Goal: Check status: Check status

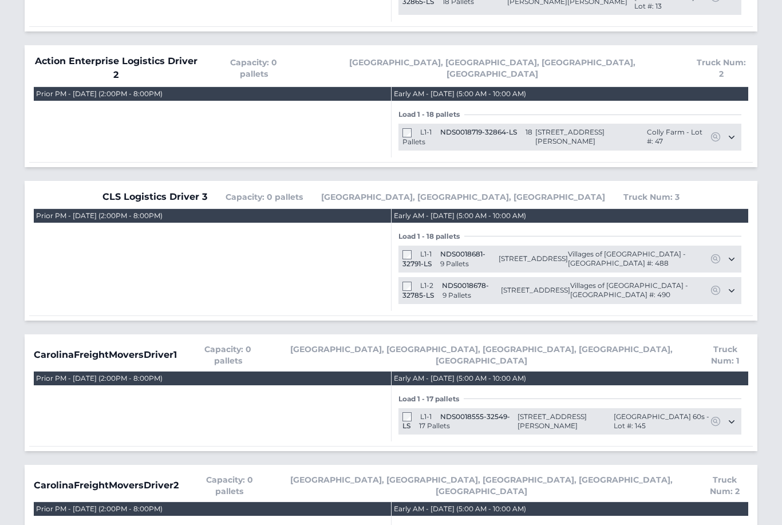
scroll to position [394, 0]
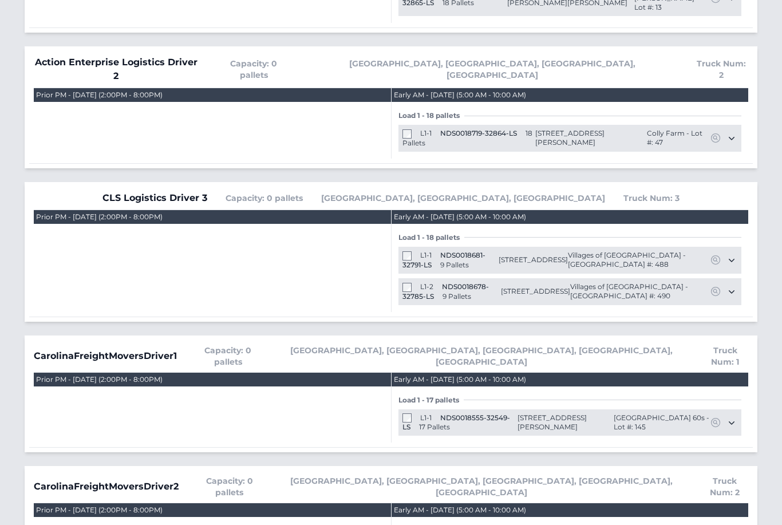
click at [417, 251] on div "L1-1 NDS0018681-32791-LS 9 Pallets" at bounding box center [451, 260] width 96 height 19
click at [404, 251] on div "L1-1 NDS0018681-32791-LS 9 Pallets" at bounding box center [451, 260] width 96 height 19
click at [404, 283] on div "L1-2 NDS0018678-32785-LS 9 Pallets" at bounding box center [452, 292] width 98 height 19
click at [406, 251] on div "L1-1 NDS0018681-32791-LS 9 Pallets" at bounding box center [451, 260] width 96 height 19
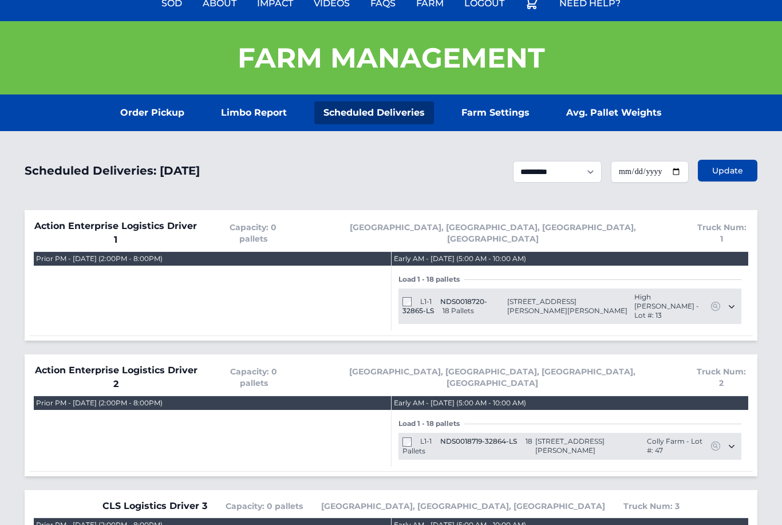
scroll to position [0, 0]
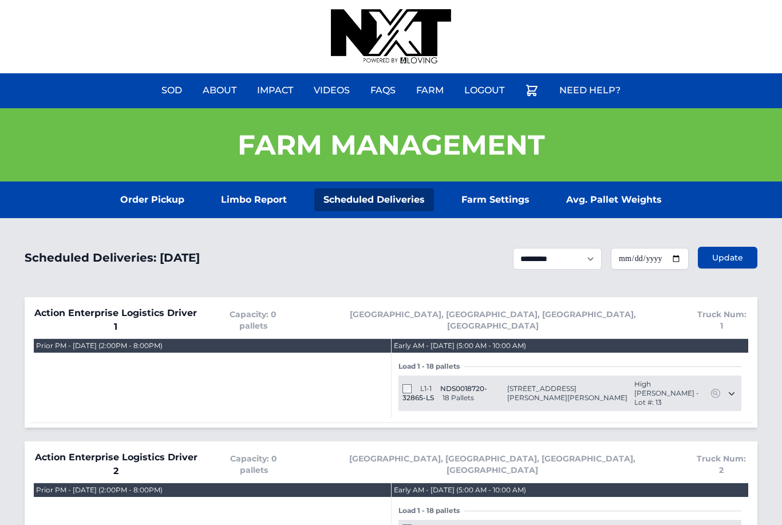
click at [145, 205] on link "Order Pickup" at bounding box center [152, 199] width 82 height 23
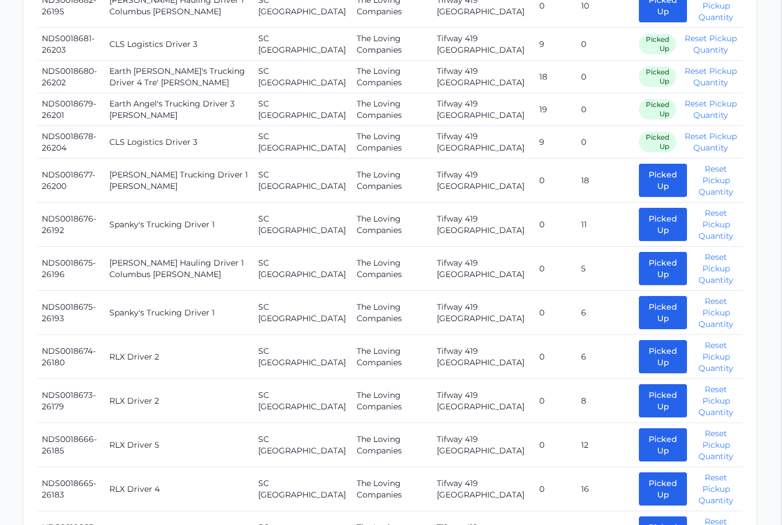
scroll to position [859, 1]
click at [639, 176] on button "Picked Up" at bounding box center [663, 180] width 48 height 33
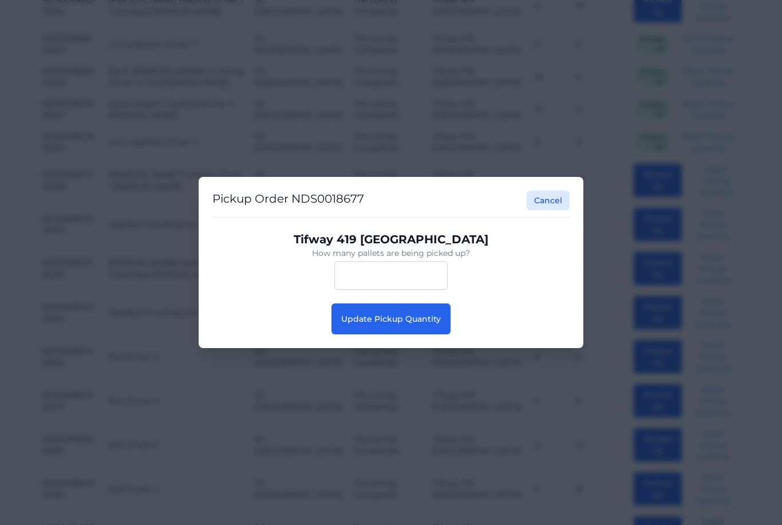
click at [412, 324] on span "Update Pickup Quantity" at bounding box center [391, 319] width 100 height 10
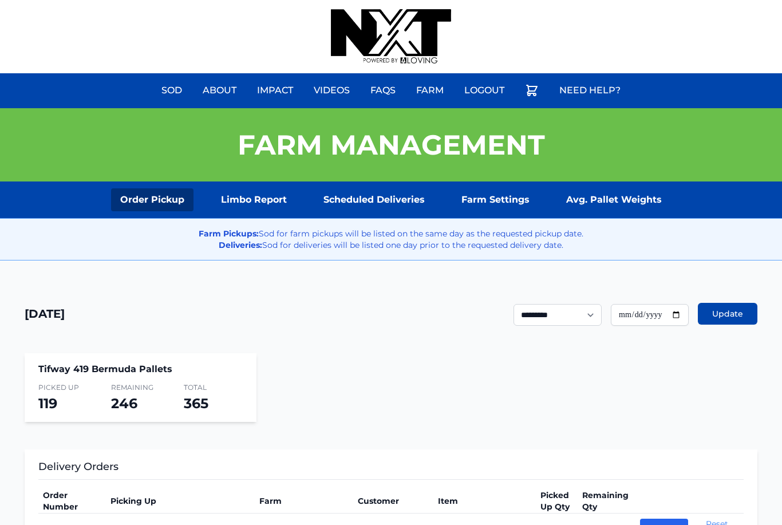
click at [364, 210] on link "Scheduled Deliveries" at bounding box center [374, 199] width 120 height 23
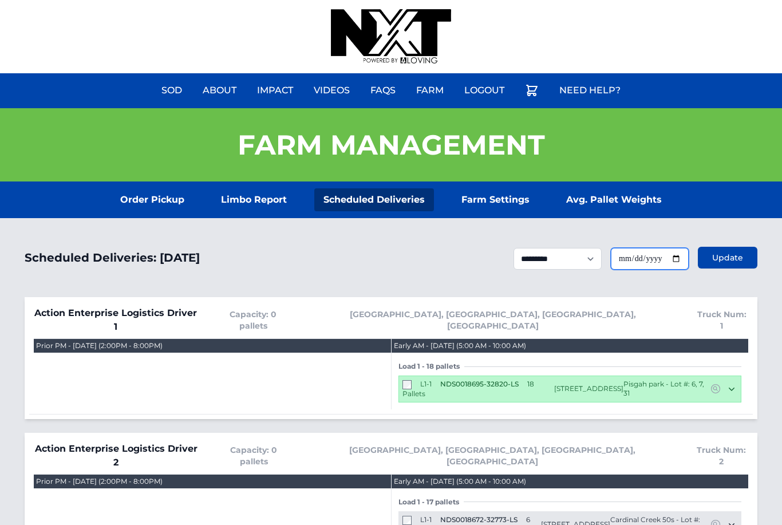
click at [636, 257] on input "**********" at bounding box center [650, 259] width 78 height 22
type input "**********"
click at [728, 251] on button "Update" at bounding box center [728, 258] width 60 height 22
